Goal: Task Accomplishment & Management: Use online tool/utility

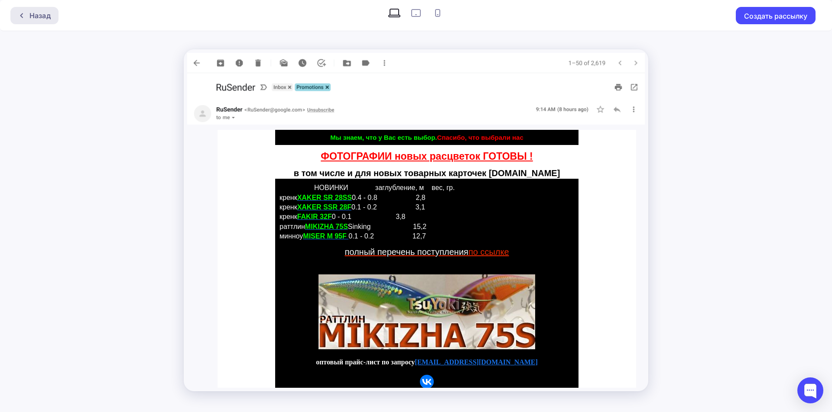
click at [39, 13] on div "Назад" at bounding box center [39, 15] width 21 height 10
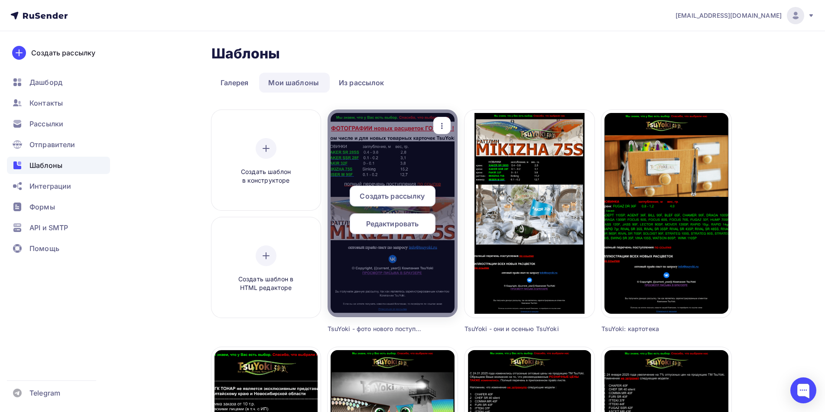
click at [442, 123] on icon "button" at bounding box center [442, 126] width 10 height 10
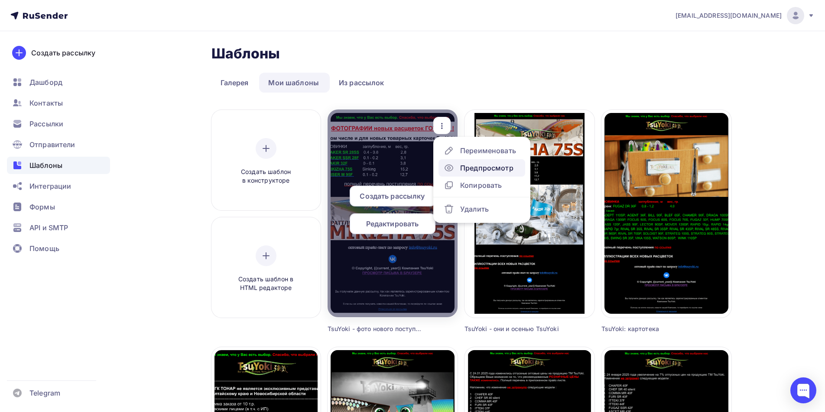
click at [485, 168] on div "Предпросмотр" at bounding box center [486, 168] width 53 height 10
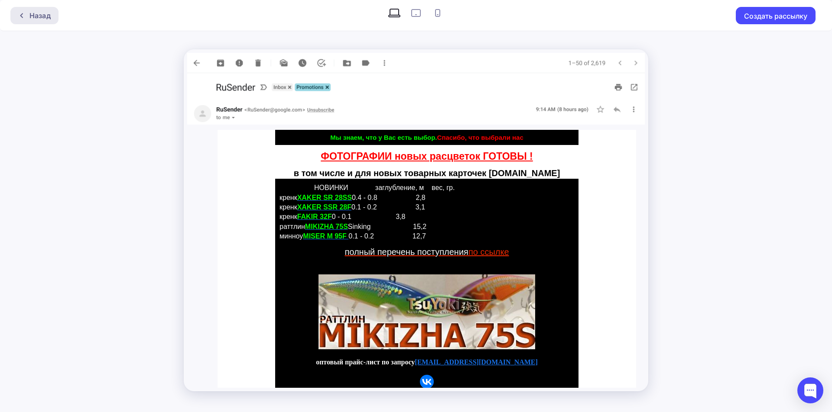
click at [31, 18] on div "Назад" at bounding box center [39, 15] width 21 height 10
